Goal: Information Seeking & Learning: Learn about a topic

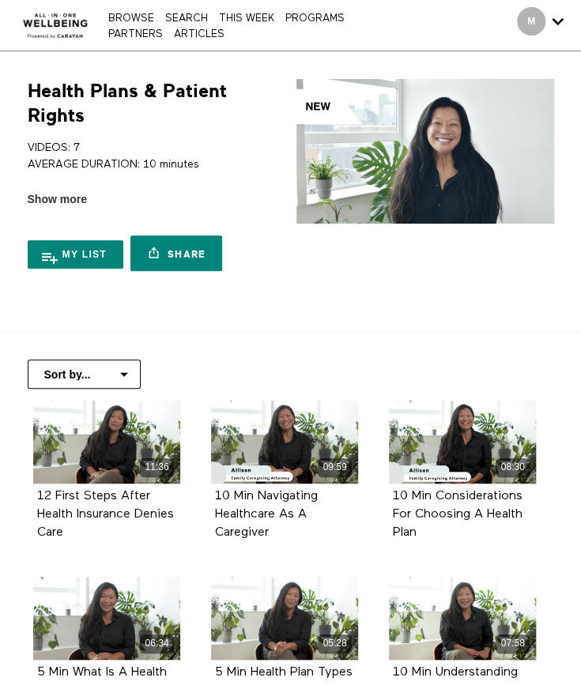
drag, startPoint x: 0, startPoint y: 0, endPoint x: 52, endPoint y: 24, distance: 57.3
click at [52, 24] on img at bounding box center [55, 21] width 74 height 39
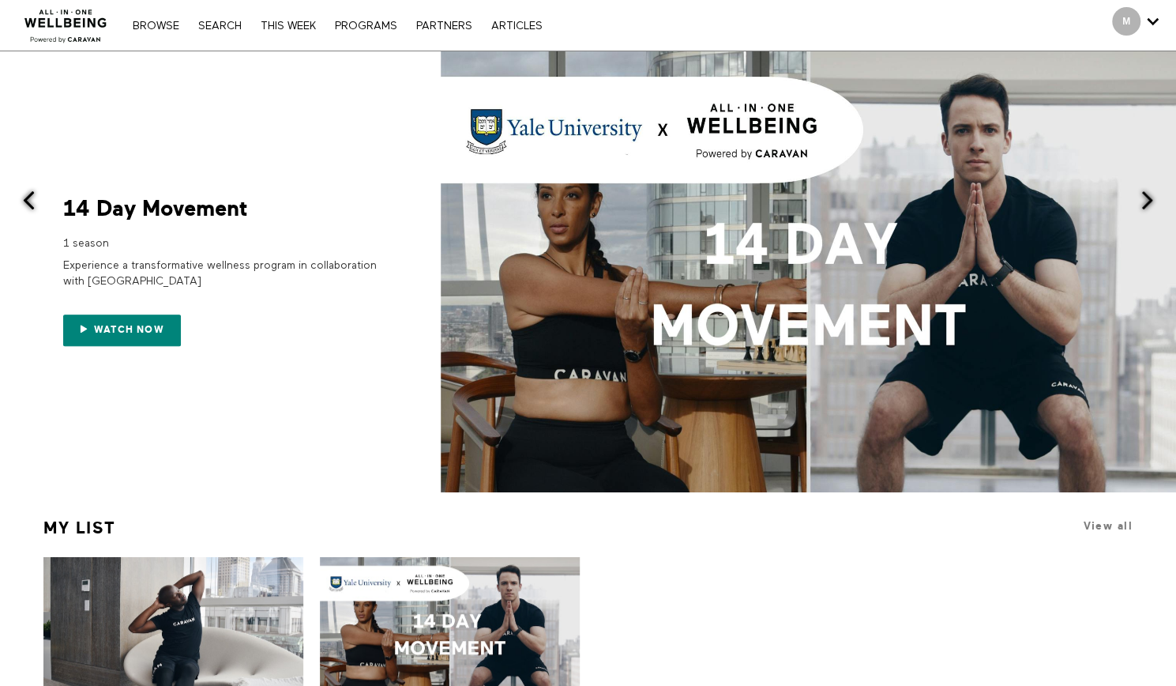
click at [166, 16] on div "Browse Search THIS WEEK PROGRAMS PARTNERS ARTICLES Account settings Manage Subs…" at bounding box center [404, 25] width 809 height 51
click at [167, 26] on link "Browse" at bounding box center [156, 26] width 62 height 11
click at [223, 17] on div "Browse Search THIS WEEK PROGRAMS PARTNERS ARTICLES Account settings Manage Subs…" at bounding box center [404, 25] width 809 height 51
click at [224, 27] on link "Search" at bounding box center [219, 26] width 59 height 11
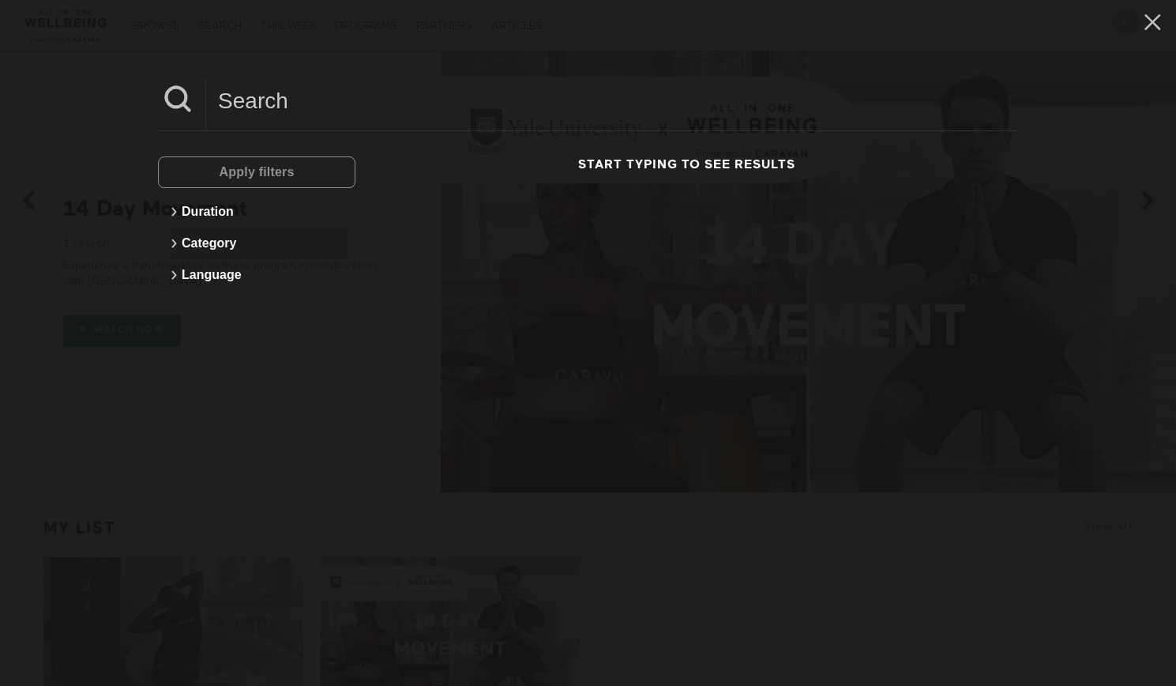
click at [196, 239] on button "Category" at bounding box center [257, 244] width 182 height 32
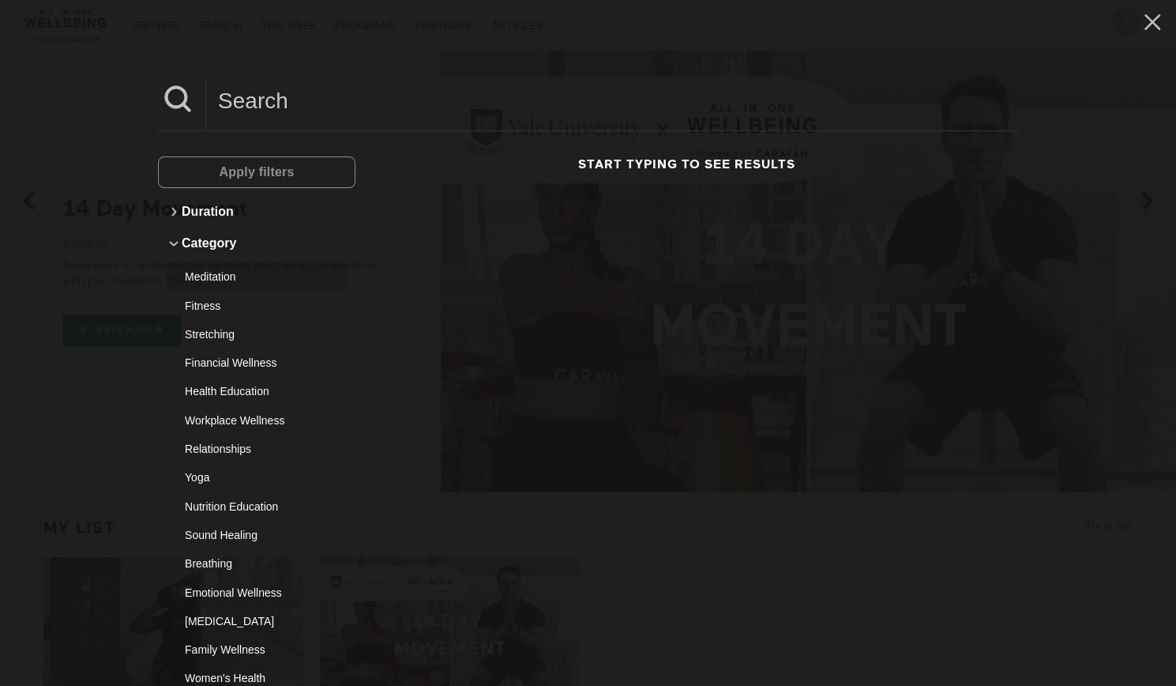
click at [202, 280] on div "Meditation" at bounding box center [251, 277] width 132 height 16
click at [297, 177] on button "Apply filters" at bounding box center [257, 172] width 198 height 32
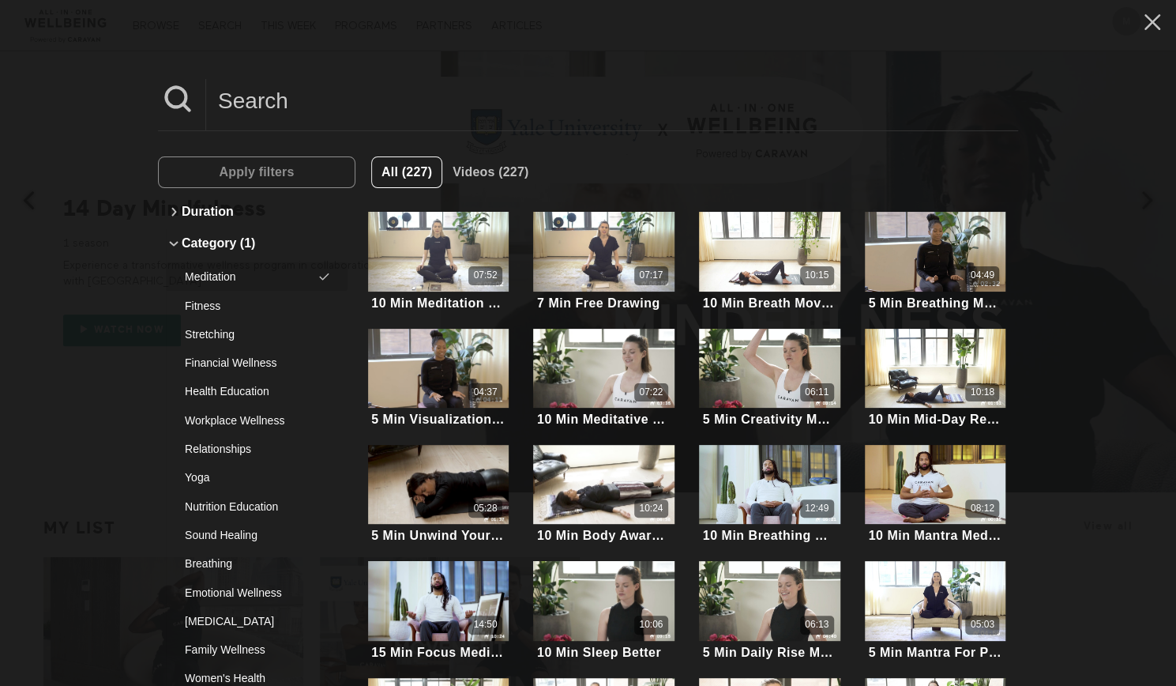
click at [228, 275] on div "Meditation" at bounding box center [251, 277] width 132 height 16
click at [213, 301] on div "Fitness" at bounding box center [251, 306] width 132 height 16
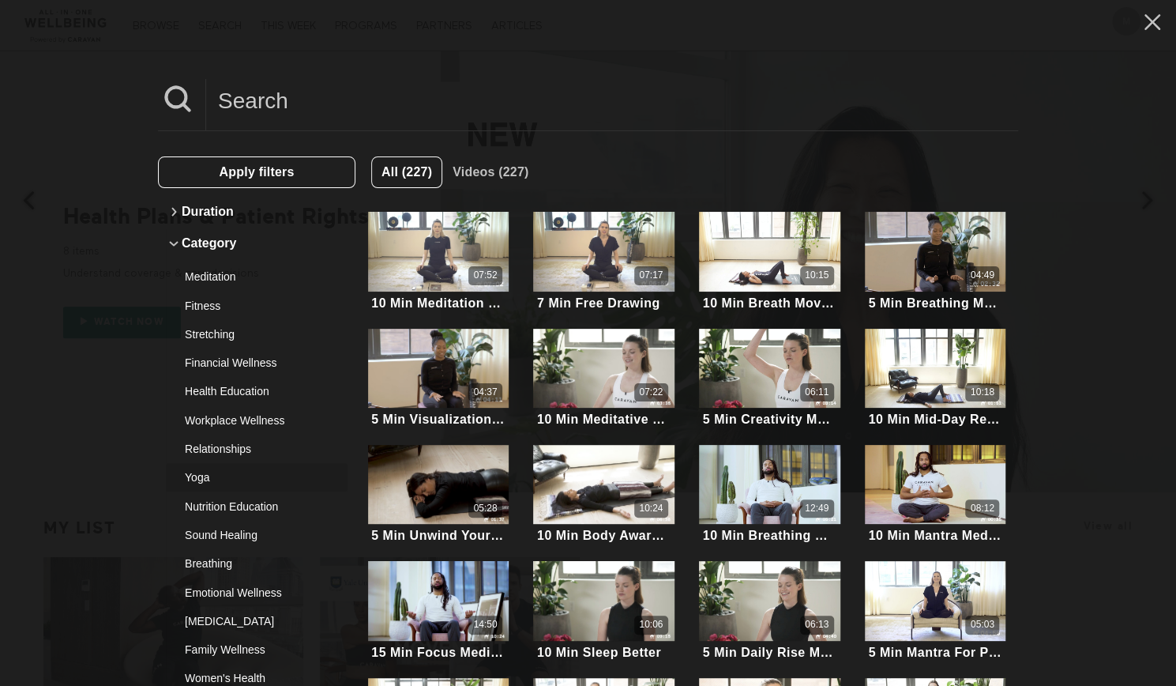
scroll to position [231, 0]
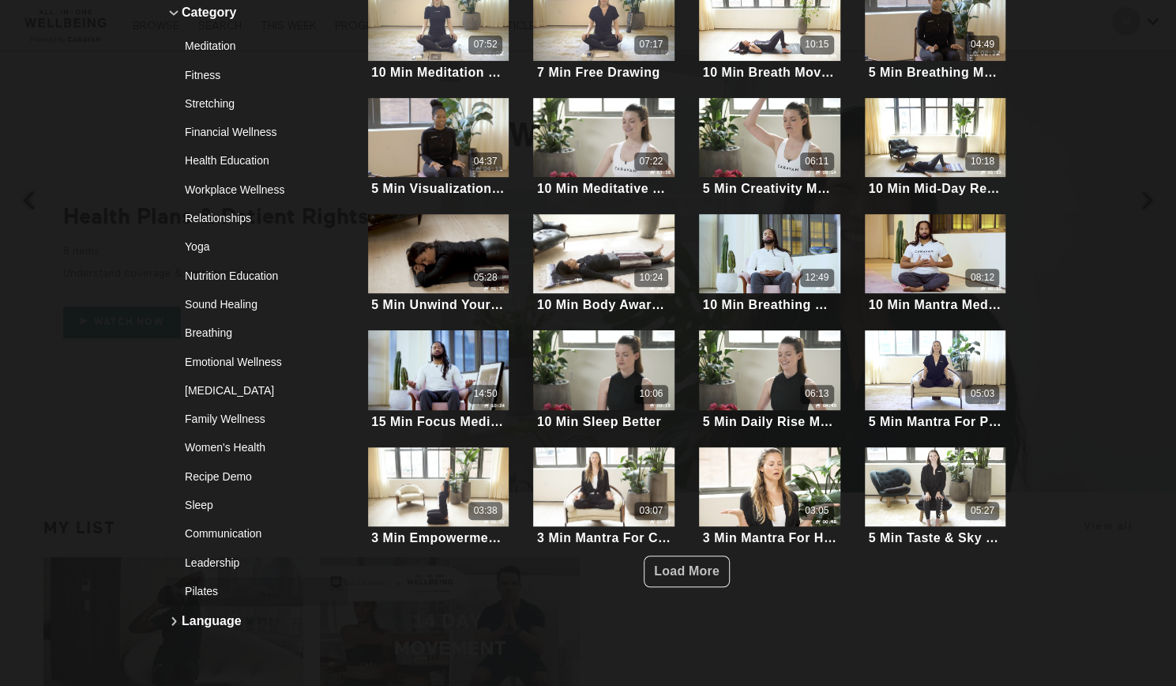
click at [209, 591] on div "Pilates" at bounding box center [251, 591] width 132 height 16
click at [212, 589] on div "Pilates" at bounding box center [251, 591] width 132 height 16
click at [207, 506] on div "Sleep" at bounding box center [251, 505] width 132 height 16
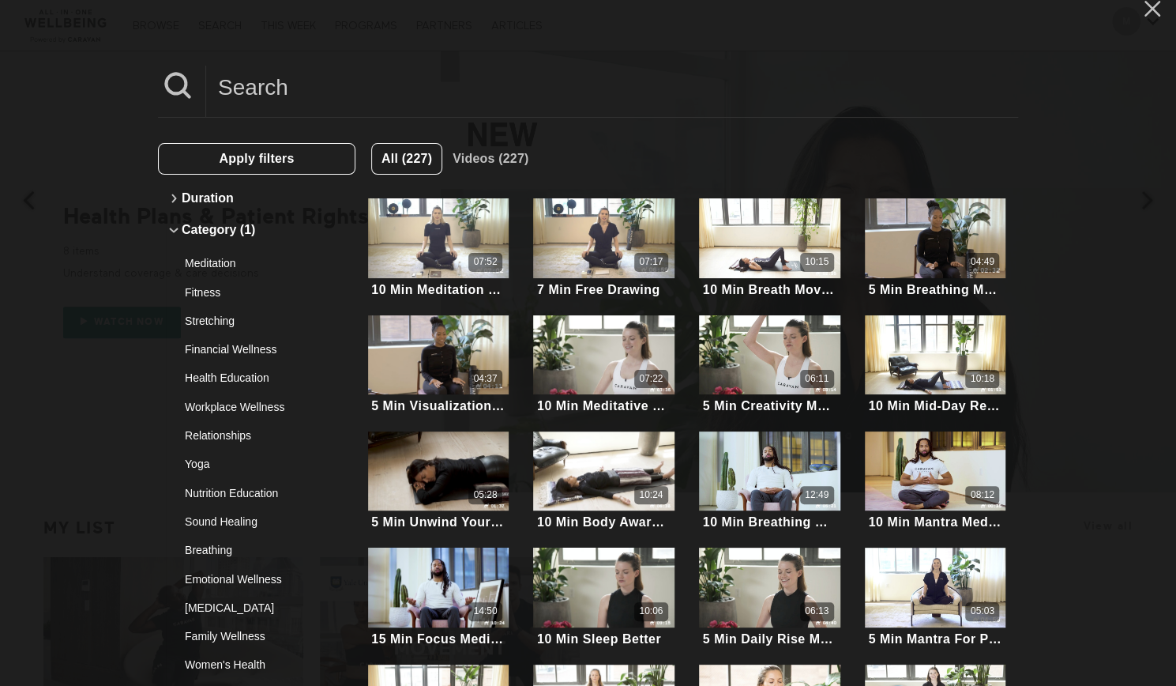
scroll to position [13, 0]
click at [228, 159] on span "Apply filters" at bounding box center [256, 158] width 75 height 13
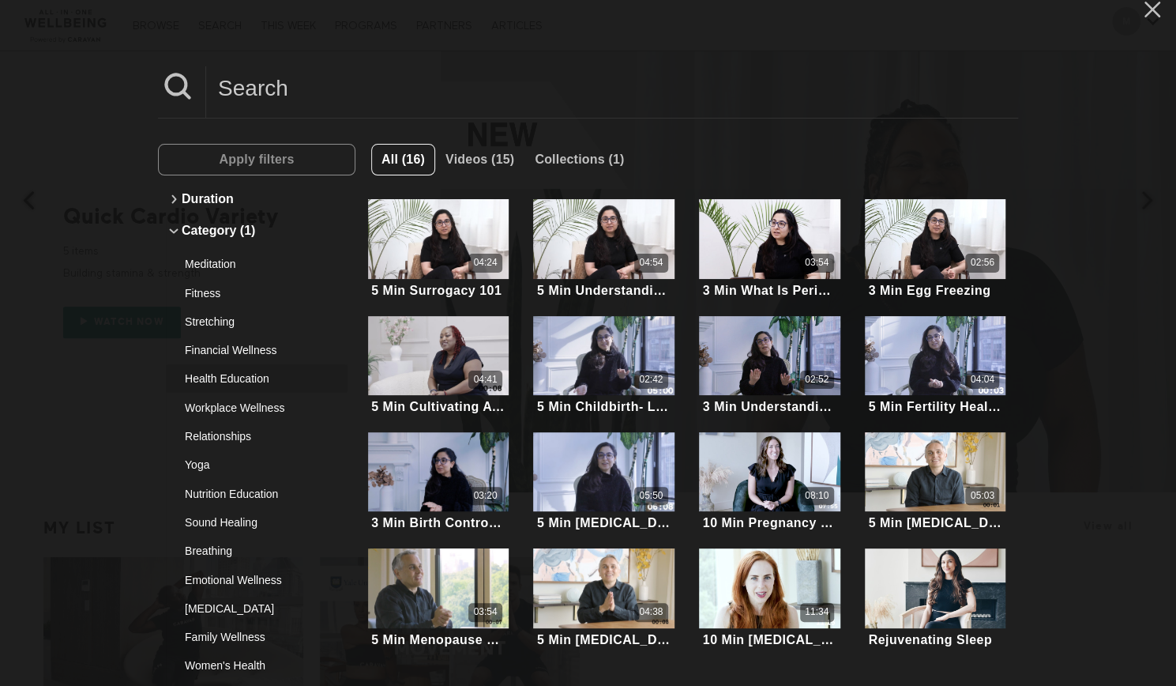
scroll to position [231, 0]
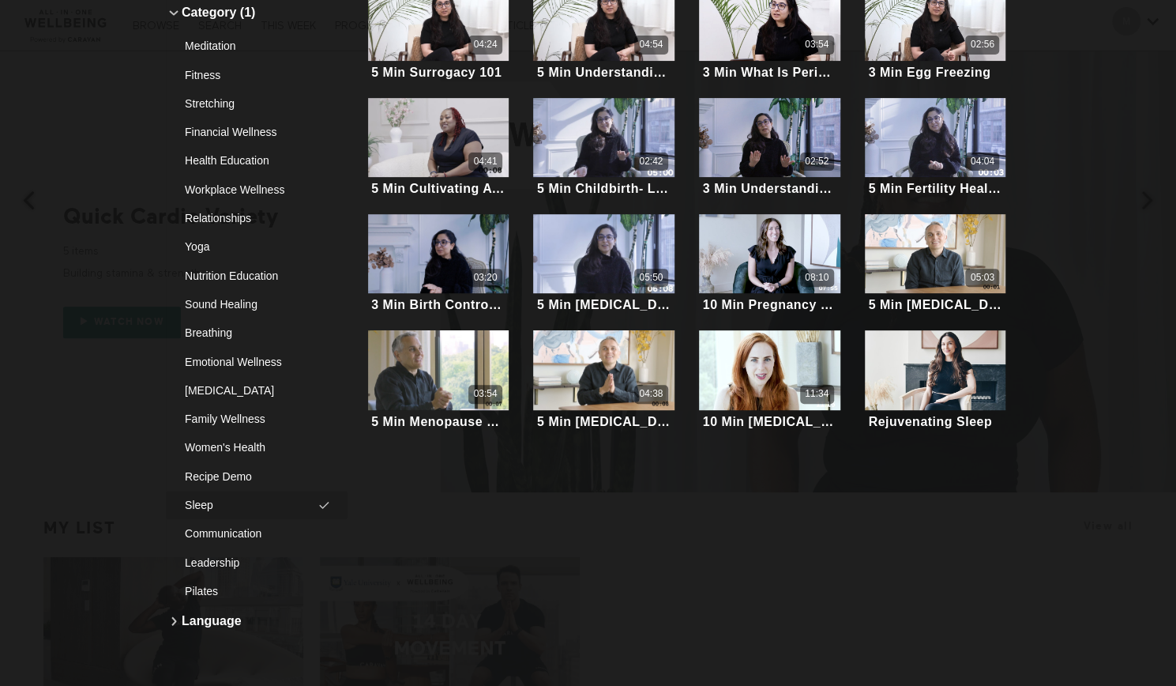
click at [213, 503] on div "Sleep" at bounding box center [251, 505] width 132 height 16
click at [212, 583] on div "Pilates" at bounding box center [251, 591] width 132 height 16
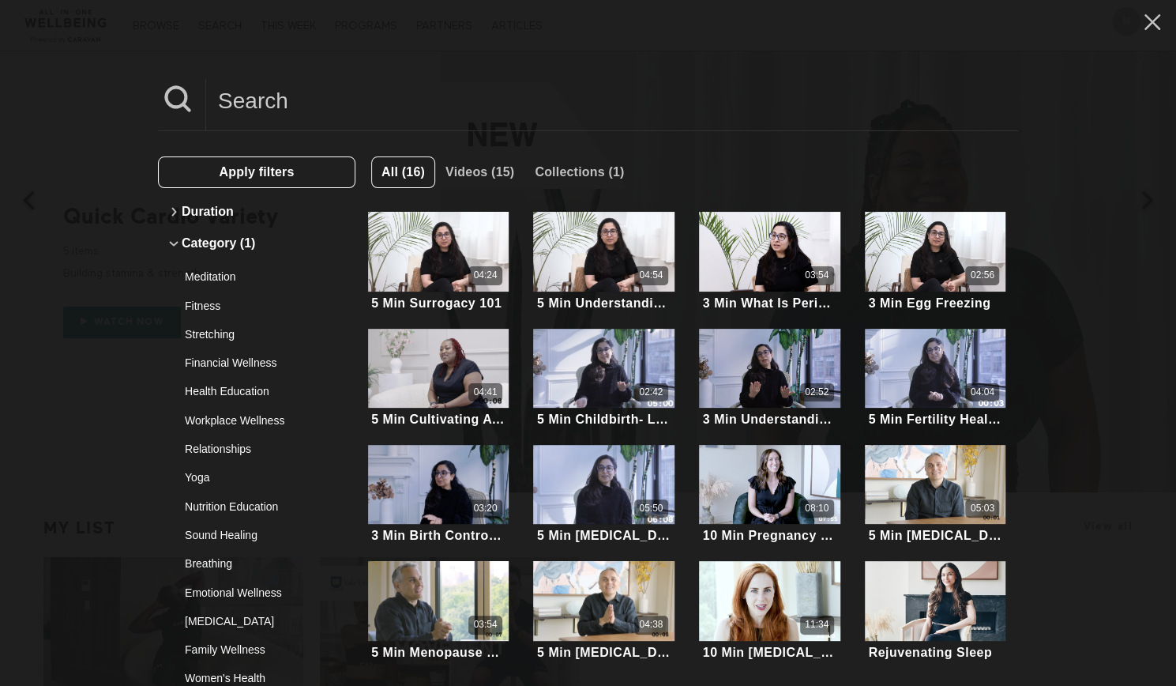
click at [249, 179] on span "Apply filters" at bounding box center [256, 172] width 75 height 30
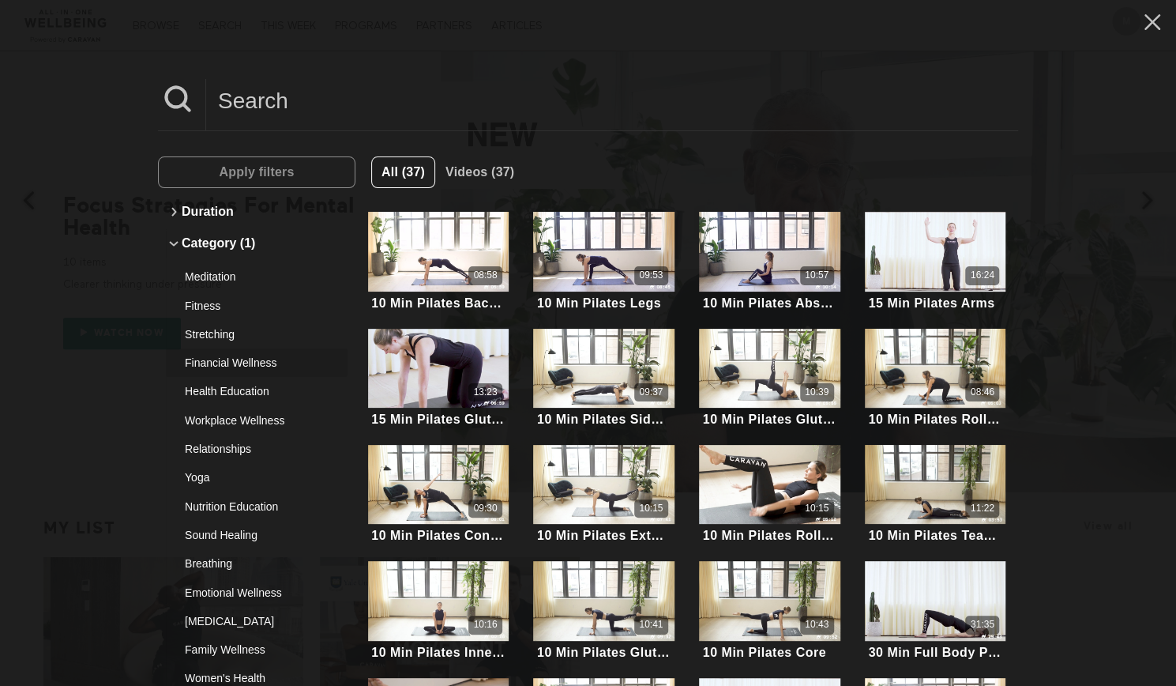
scroll to position [231, 0]
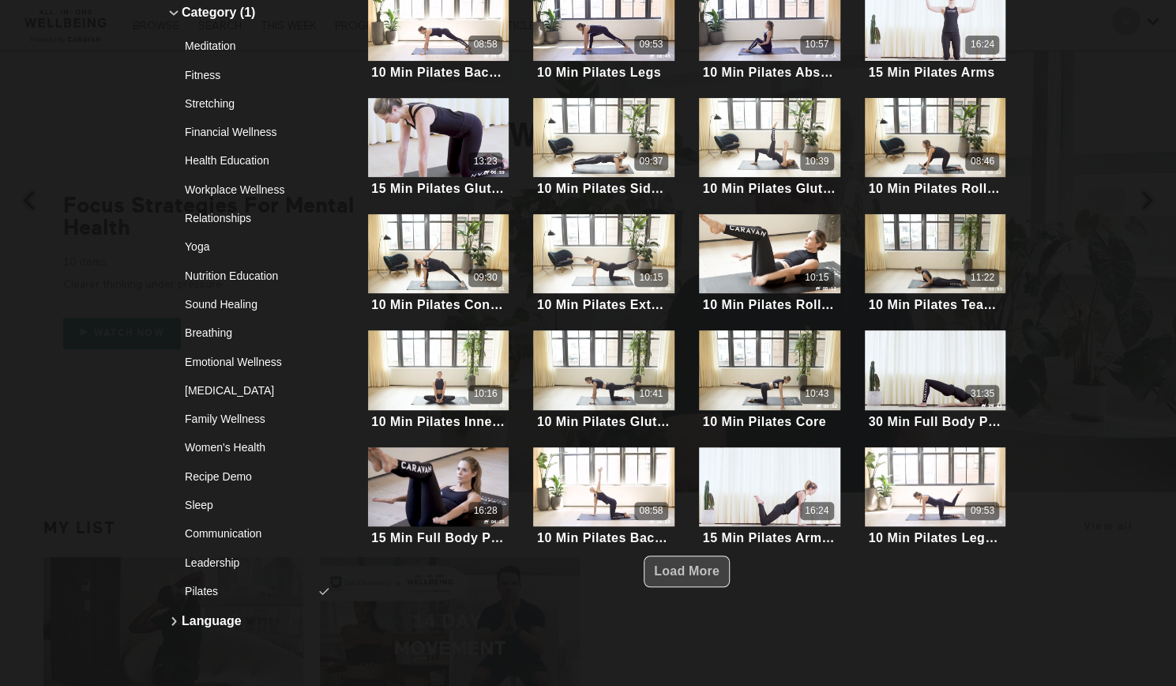
click at [682, 567] on span "Load More" at bounding box center [687, 570] width 66 height 13
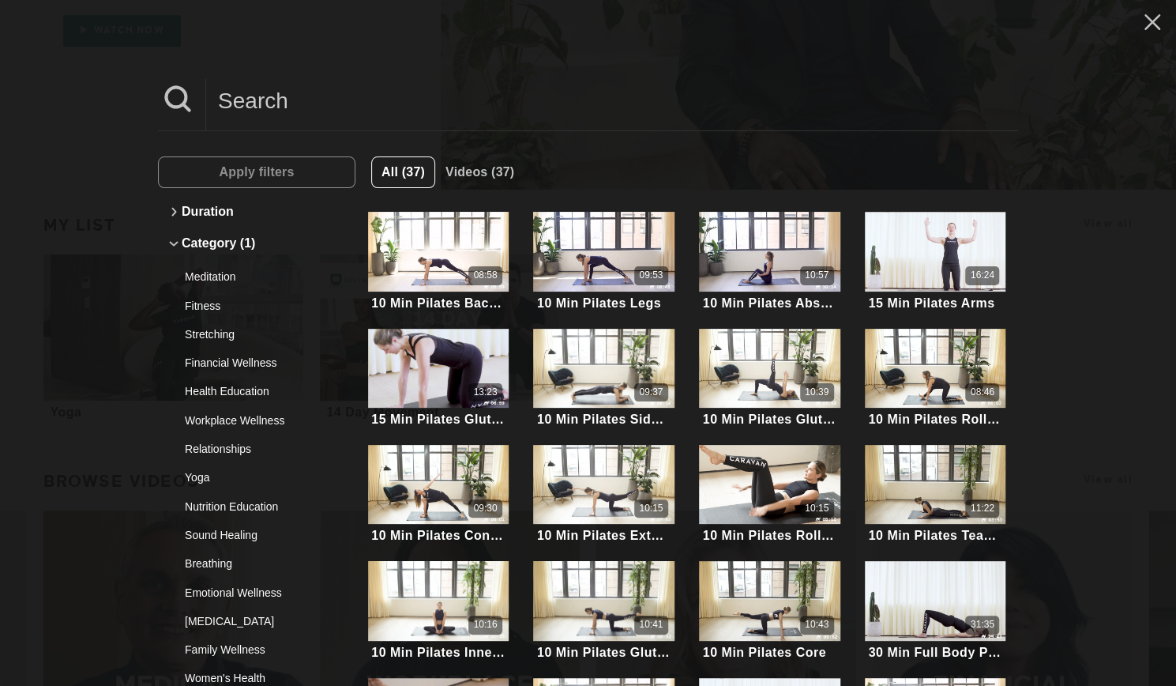
scroll to position [285, 0]
click at [198, 299] on div "Fitness" at bounding box center [251, 306] width 132 height 16
click at [307, 183] on button "Apply filters" at bounding box center [257, 172] width 198 height 32
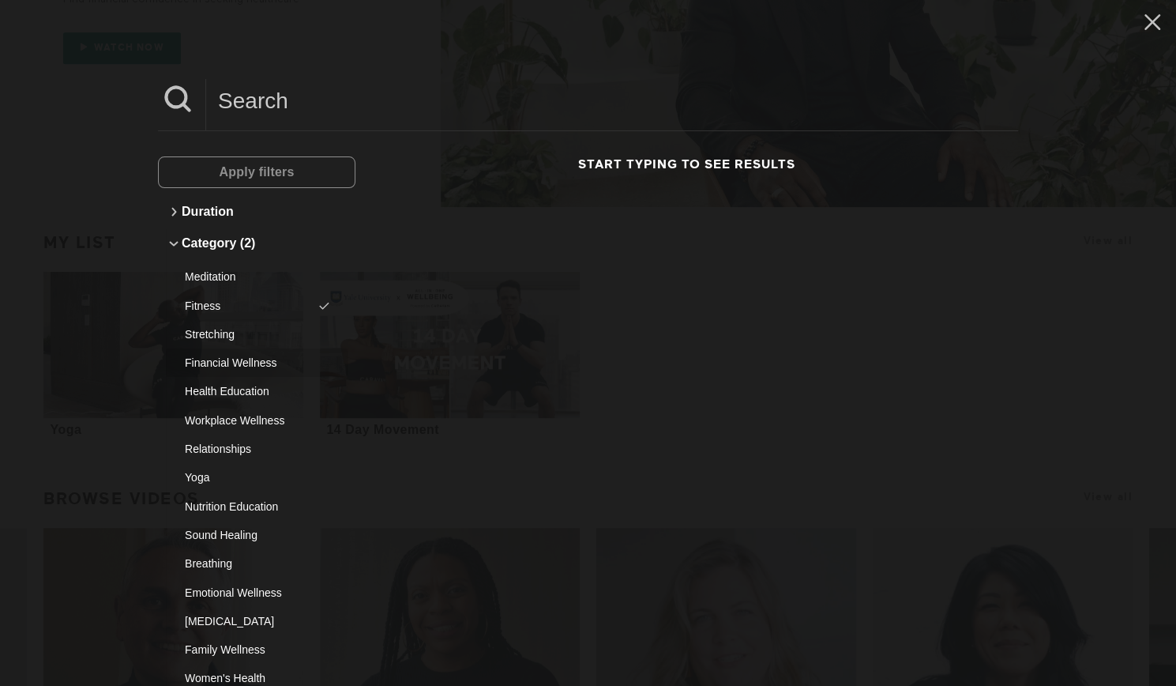
scroll to position [231, 0]
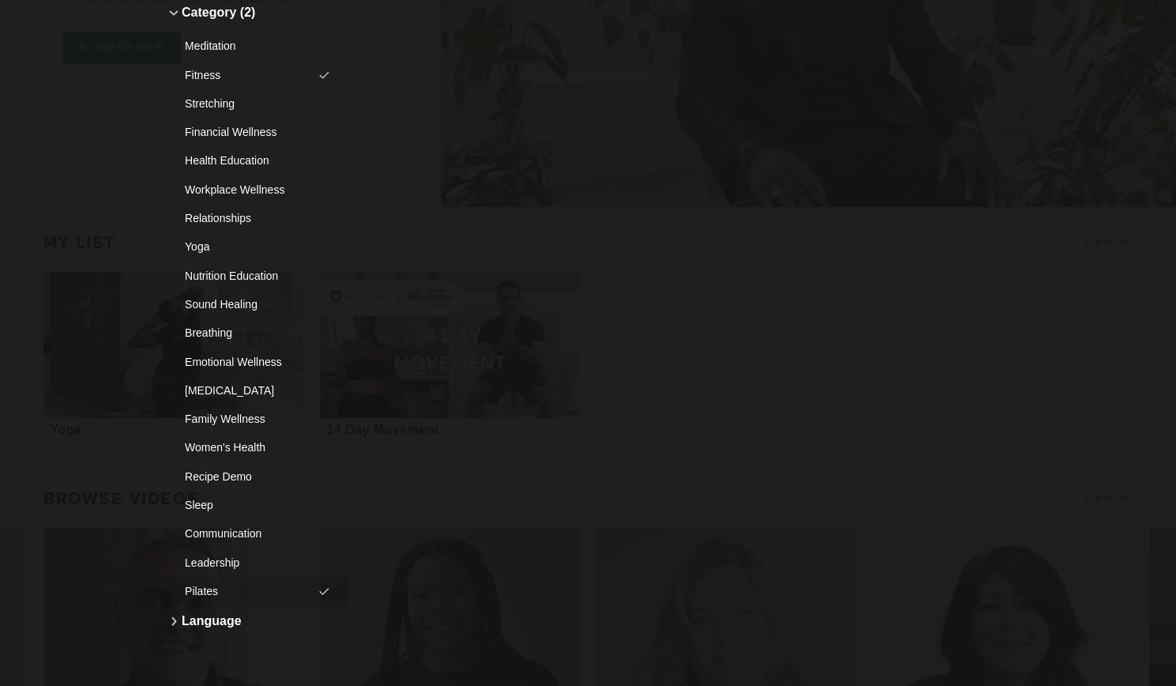
click at [215, 589] on div "Pilates" at bounding box center [251, 591] width 132 height 16
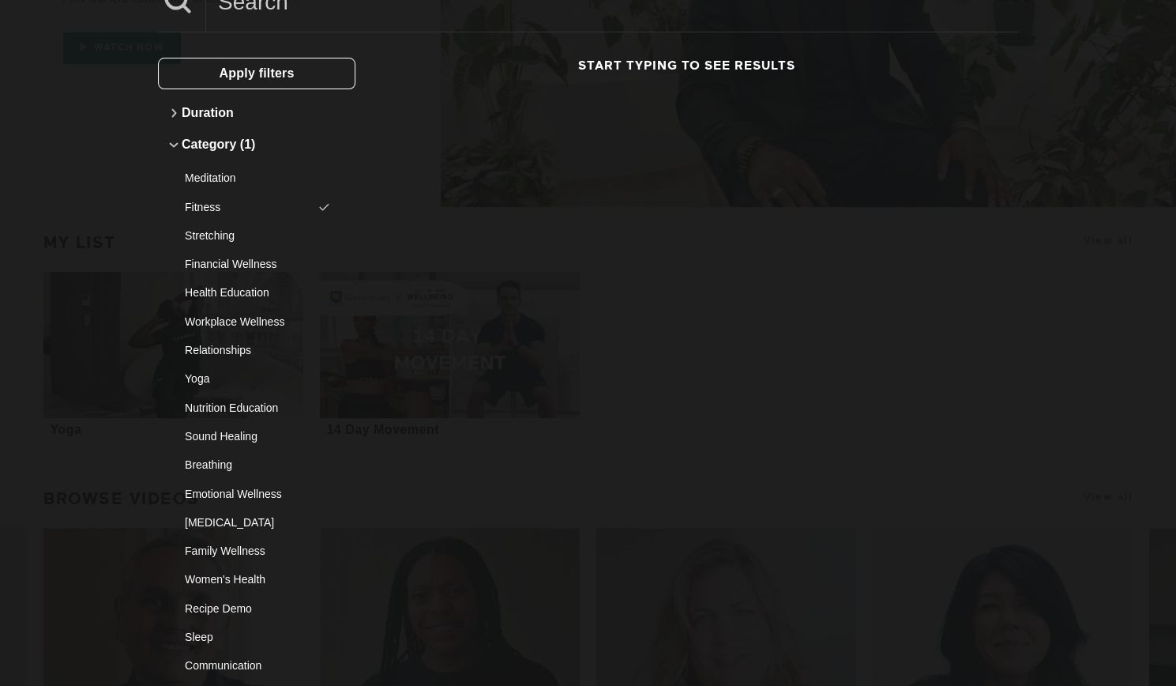
scroll to position [84, 0]
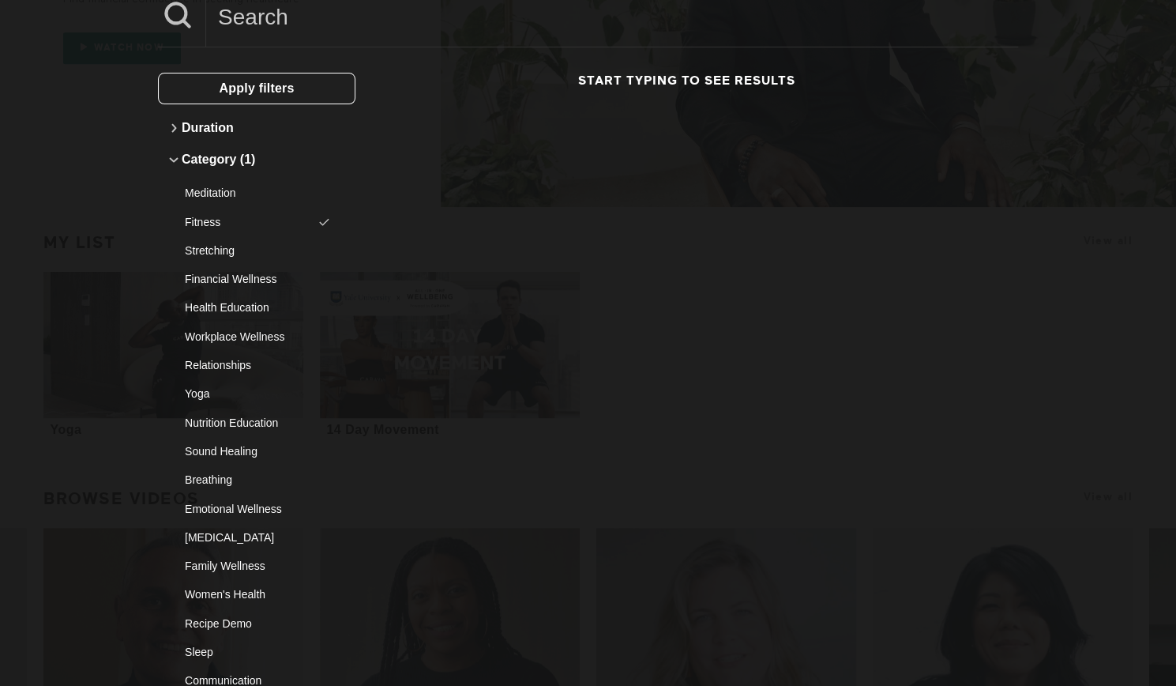
click at [295, 100] on button "Apply filters" at bounding box center [257, 89] width 198 height 32
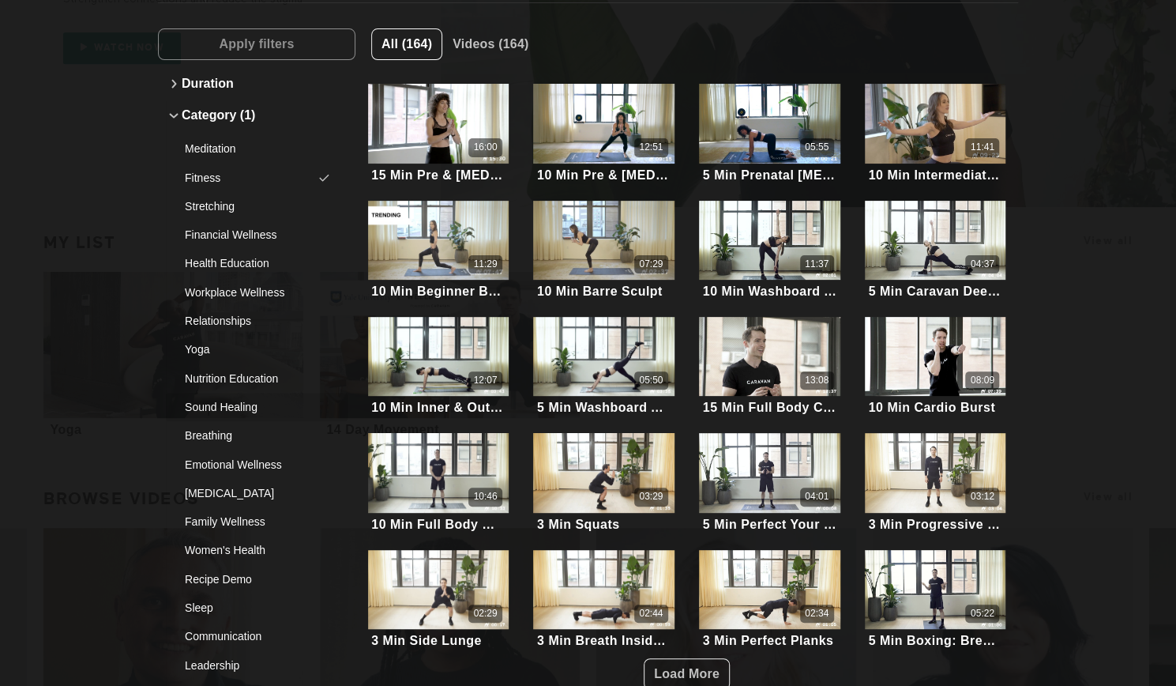
scroll to position [123, 0]
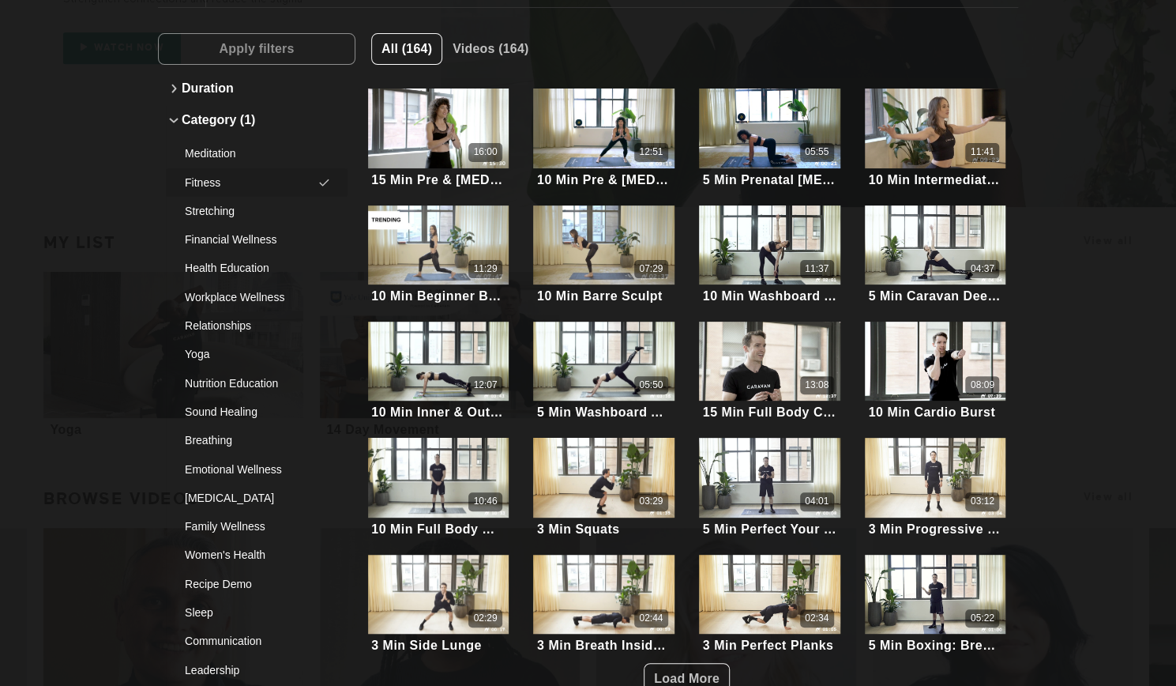
click at [239, 186] on div "Fitness" at bounding box center [251, 183] width 132 height 16
click at [239, 265] on div "Health Education" at bounding box center [251, 268] width 132 height 16
click at [312, 47] on button "Apply filters" at bounding box center [257, 49] width 198 height 32
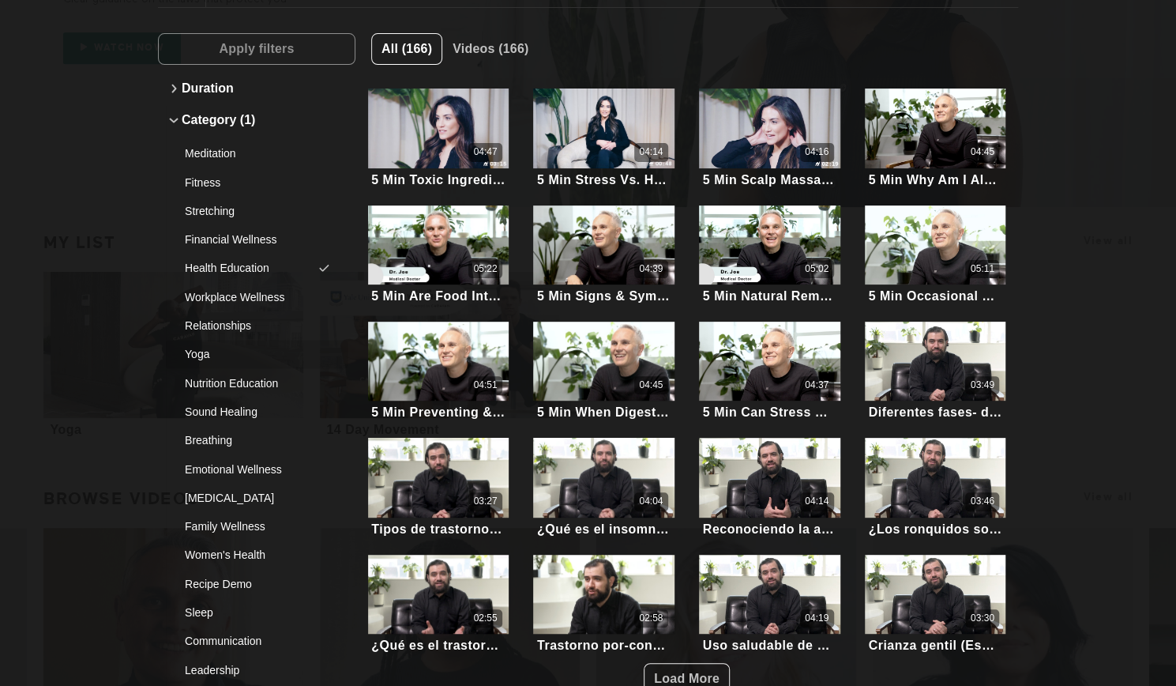
click at [209, 355] on div "Yoga" at bounding box center [251, 354] width 132 height 16
click at [250, 269] on div "Health Education" at bounding box center [251, 268] width 132 height 16
click at [245, 352] on div "Yoga" at bounding box center [251, 354] width 132 height 16
click at [241, 501] on div "[MEDICAL_DATA]" at bounding box center [251, 498] width 132 height 16
click at [297, 59] on button "Apply filters" at bounding box center [257, 49] width 198 height 32
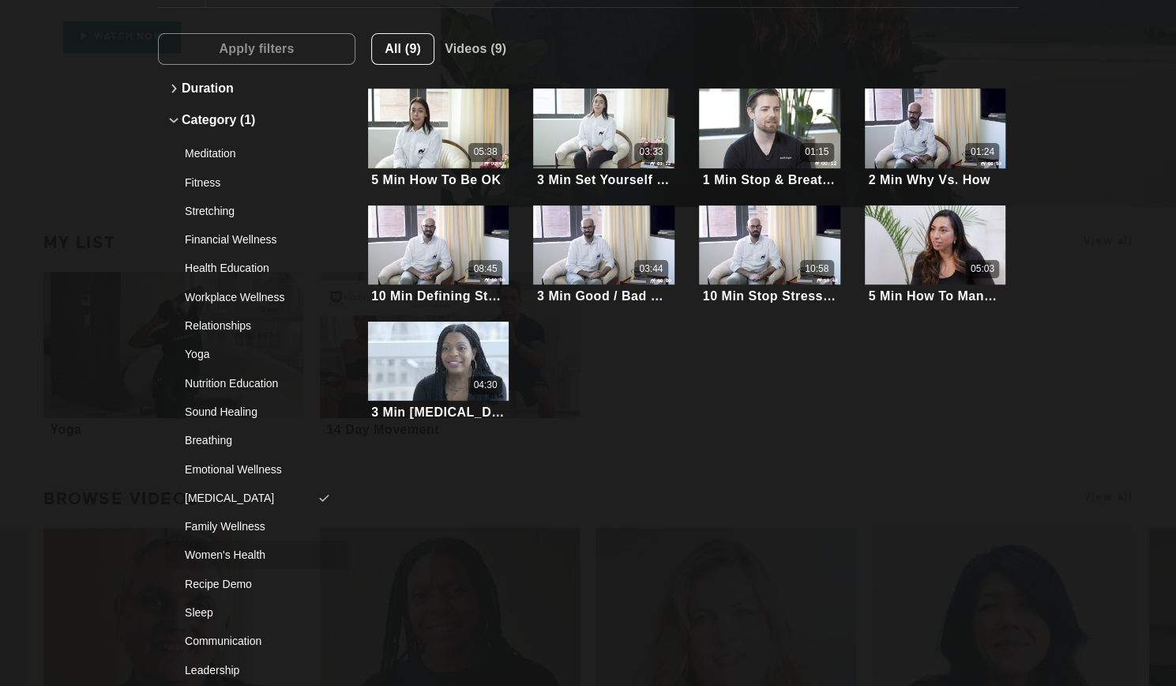
click at [241, 563] on div "Women's Health" at bounding box center [251, 555] width 132 height 16
click at [269, 498] on div "[MEDICAL_DATA]" at bounding box center [251, 498] width 132 height 16
click at [290, 57] on span "Apply filters" at bounding box center [256, 49] width 75 height 30
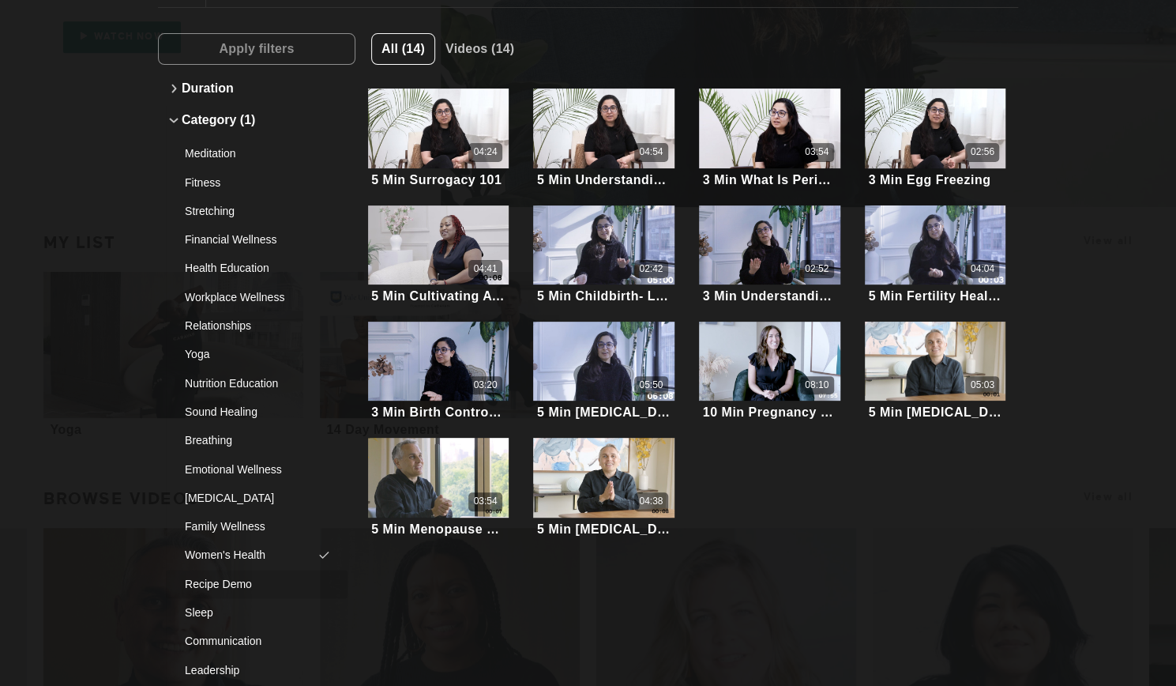
click at [228, 585] on div "Recipe Demo" at bounding box center [251, 584] width 132 height 16
click at [245, 555] on div "Women's Health" at bounding box center [251, 555] width 132 height 16
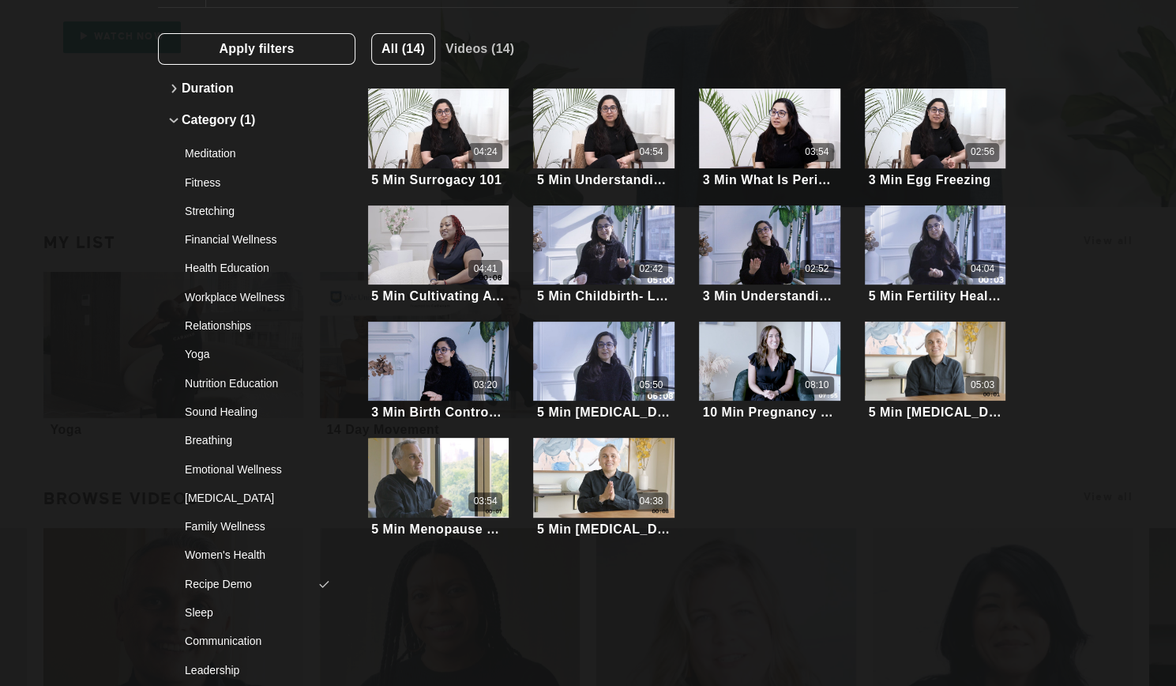
click at [278, 53] on span "Apply filters" at bounding box center [256, 48] width 75 height 13
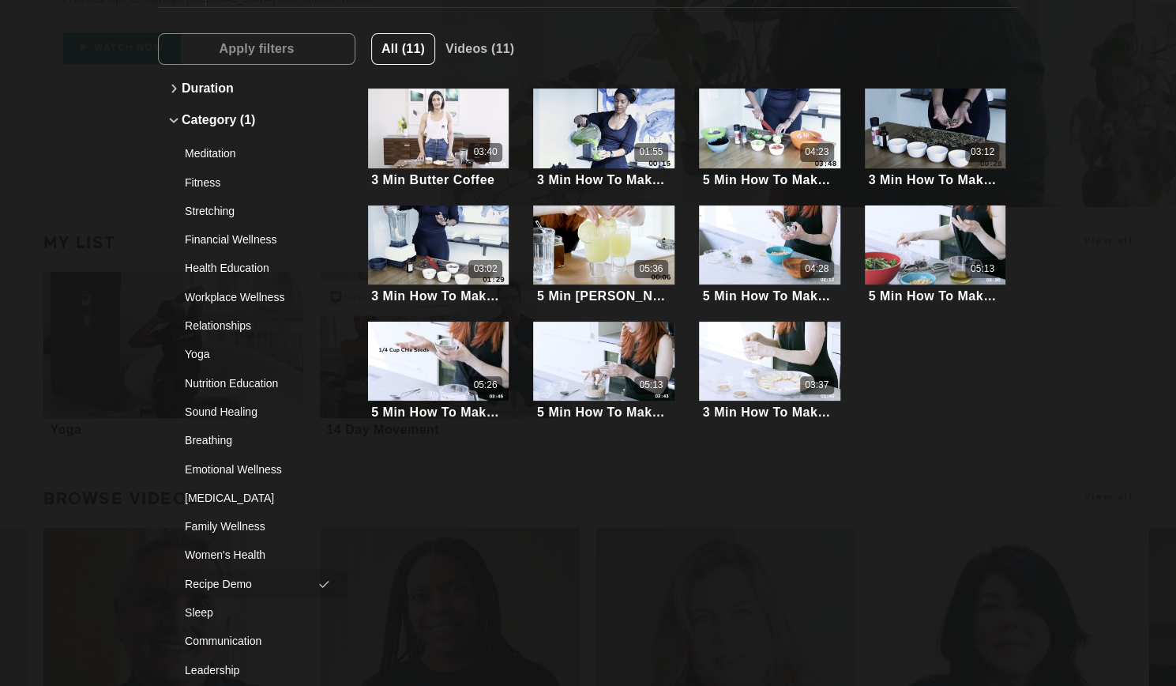
click at [242, 587] on div "Recipe Demo" at bounding box center [251, 584] width 132 height 16
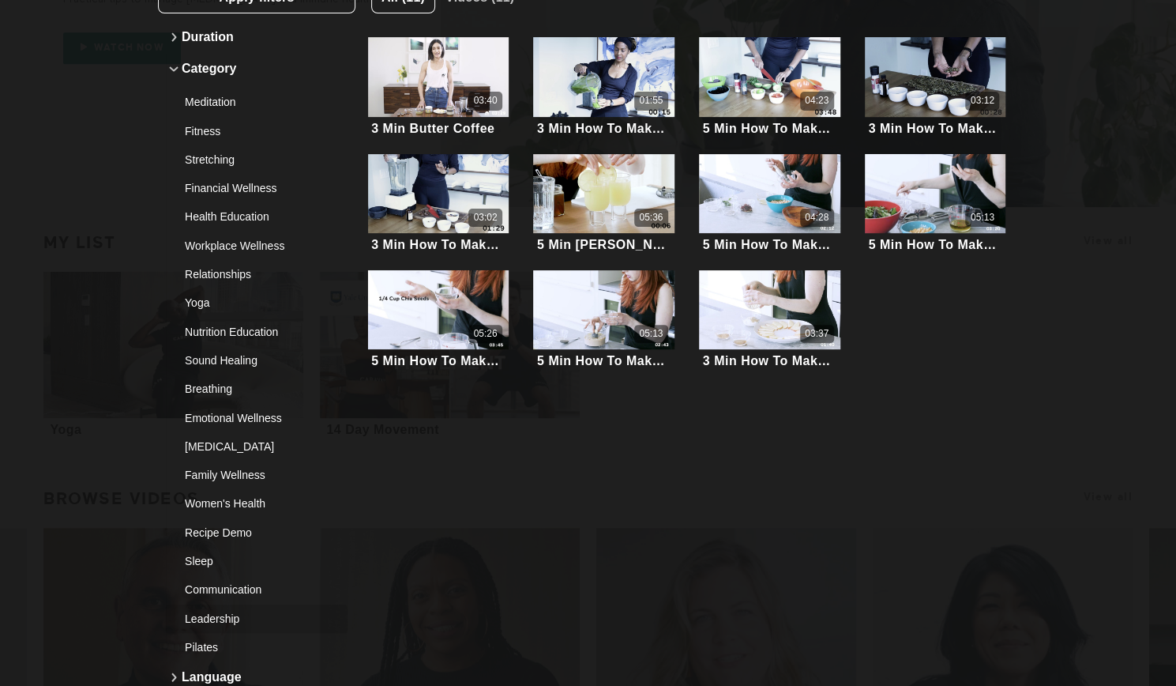
scroll to position [176, 0]
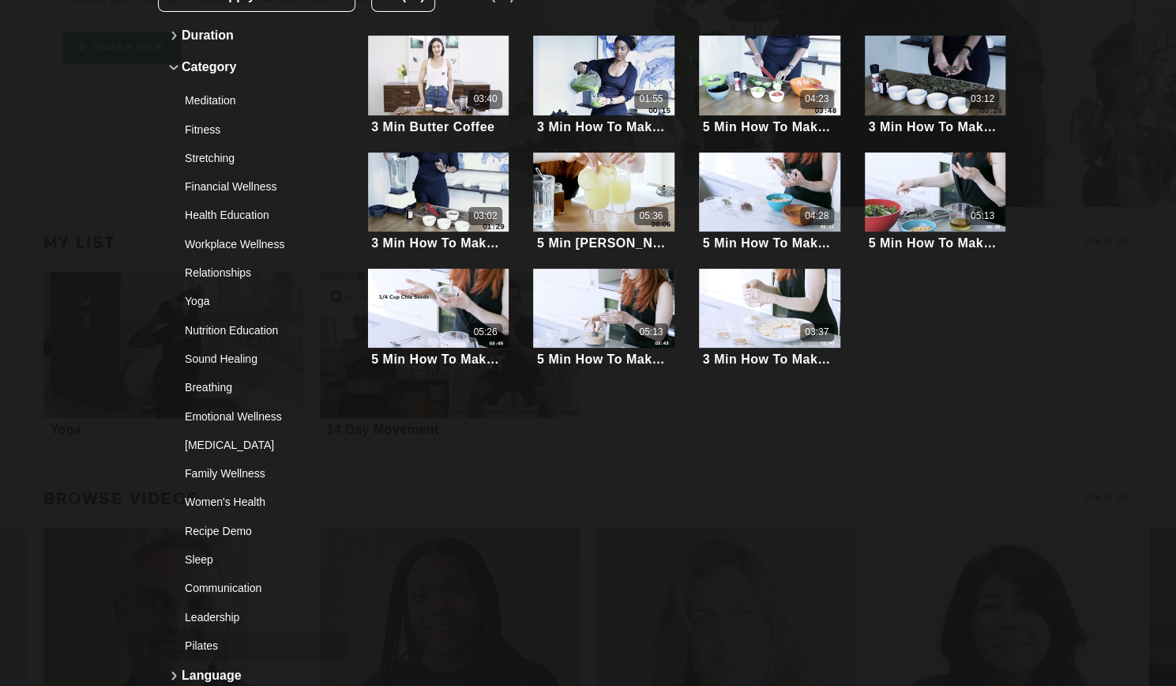
click at [219, 642] on div "Pilates" at bounding box center [251, 646] width 132 height 16
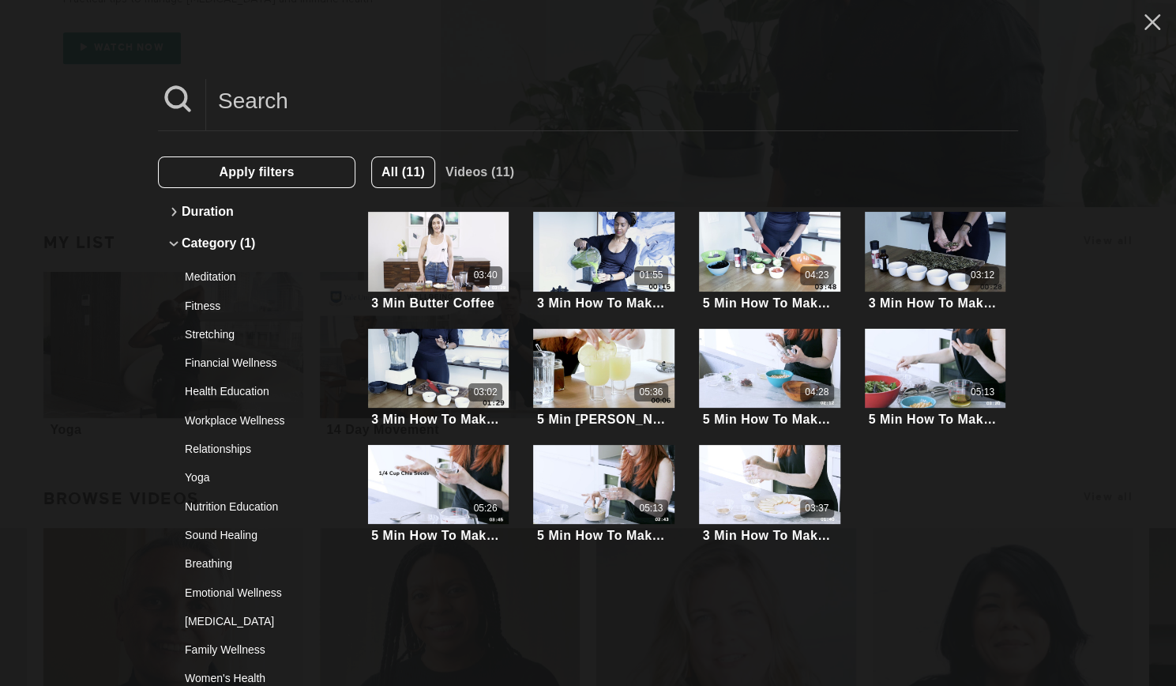
click at [274, 164] on span "Apply filters" at bounding box center [256, 172] width 75 height 30
